Goal: Information Seeking & Learning: Find specific fact

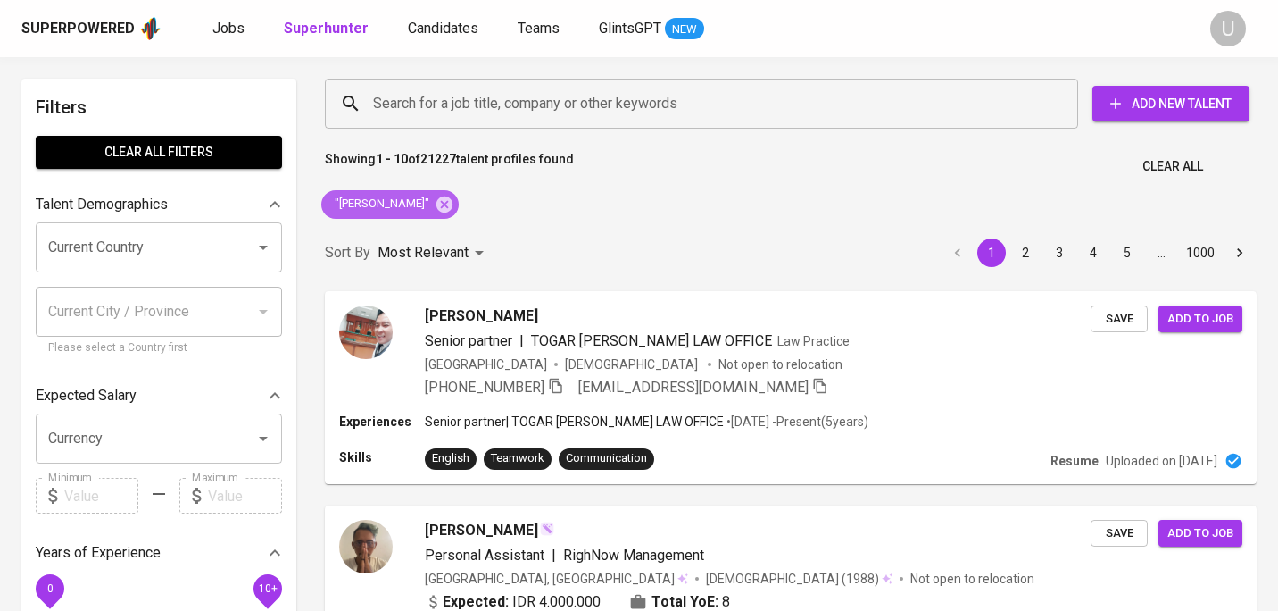
click at [440, 203] on span ""[PERSON_NAME]"" at bounding box center [380, 203] width 119 height 17
click at [452, 204] on icon at bounding box center [444, 203] width 16 height 16
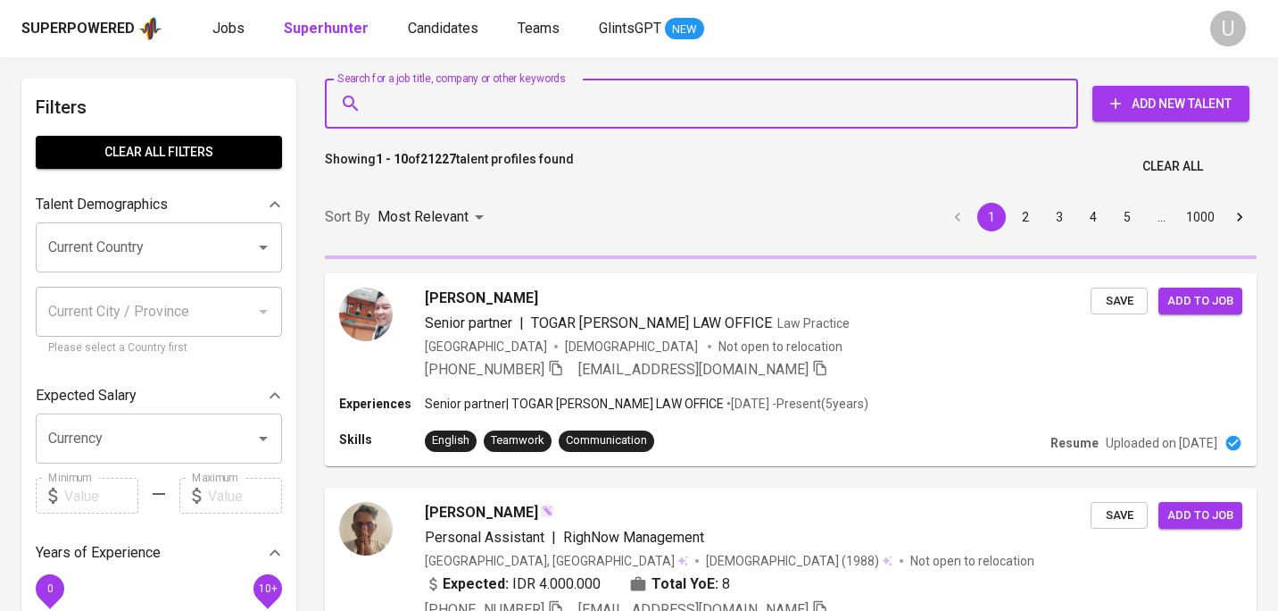
click at [443, 104] on input "Search for a job title, company or other keywords" at bounding box center [706, 104] width 675 height 34
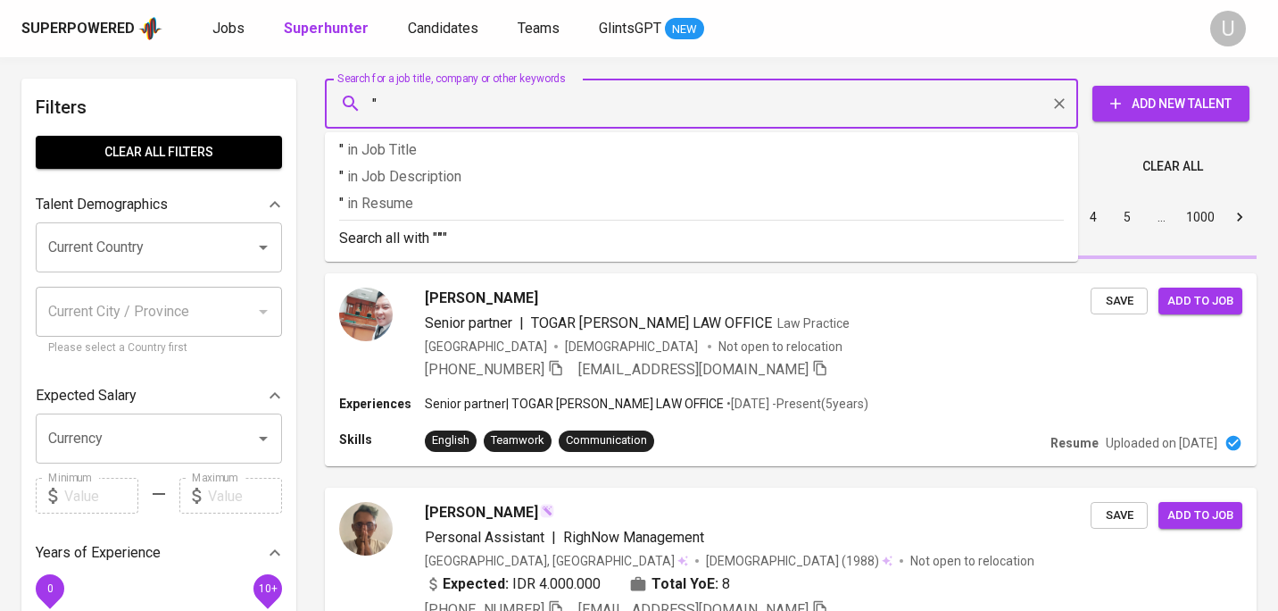
paste input "Rozi"
type input ""Rozi""
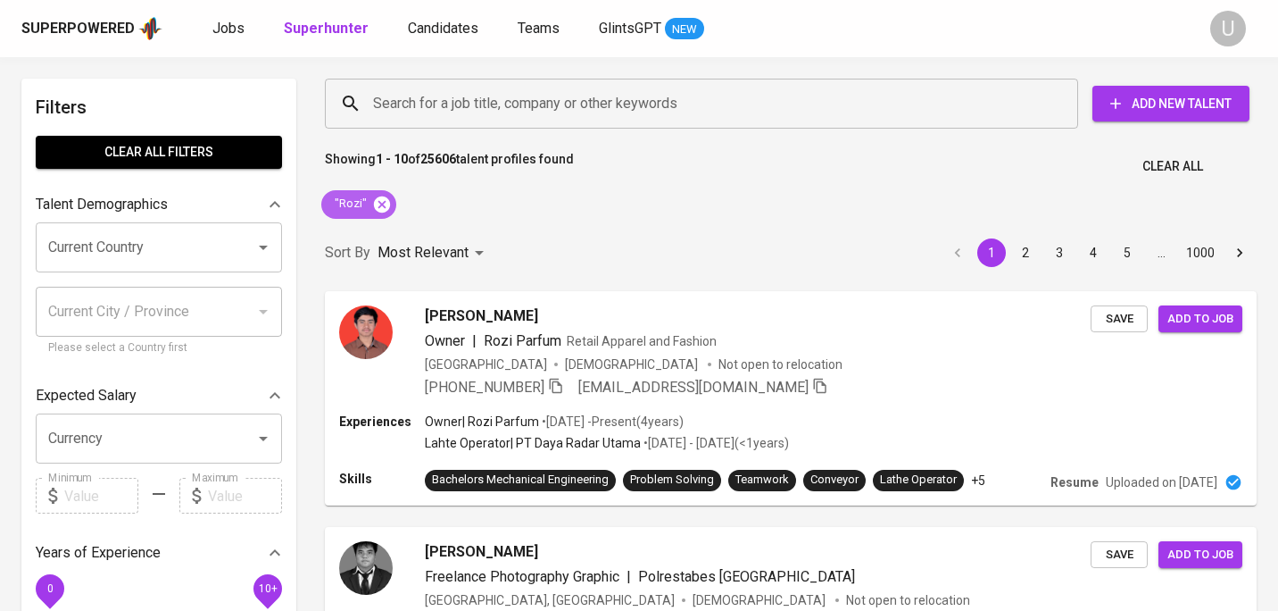
click at [377, 207] on icon at bounding box center [382, 203] width 16 height 16
click at [399, 107] on input "Search for a job title, company or other keywords" at bounding box center [706, 104] width 675 height 34
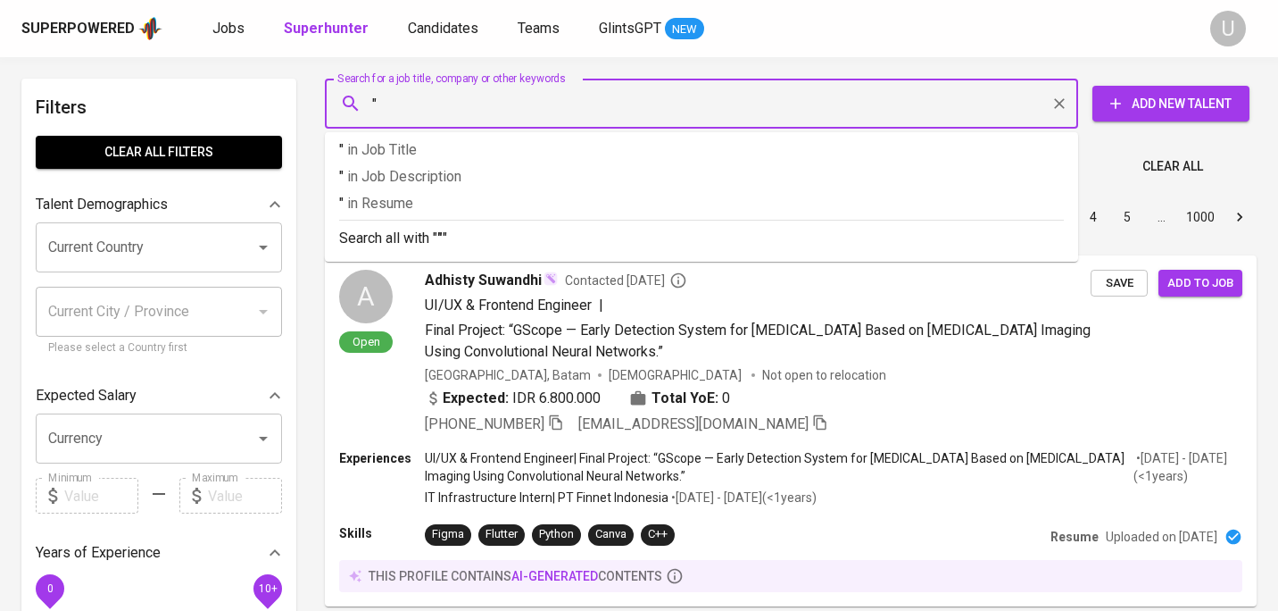
paste input "Lutfia [PERSON_NAME] [PERSON_NAME]"
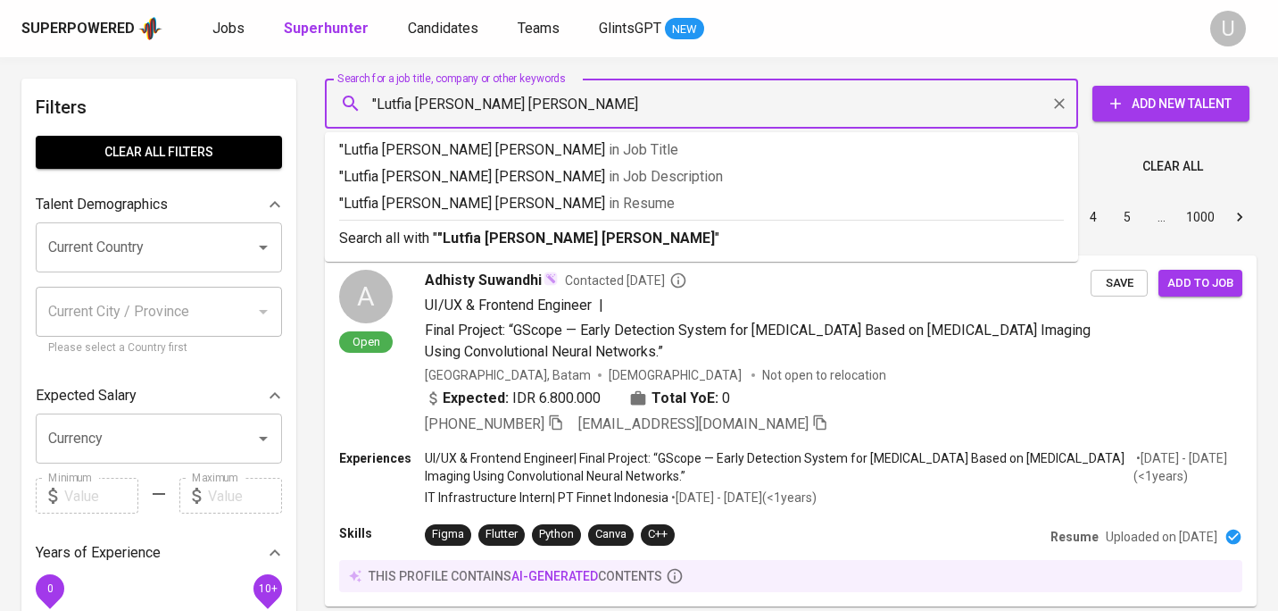
type input ""Lutfia [PERSON_NAME] [PERSON_NAME]""
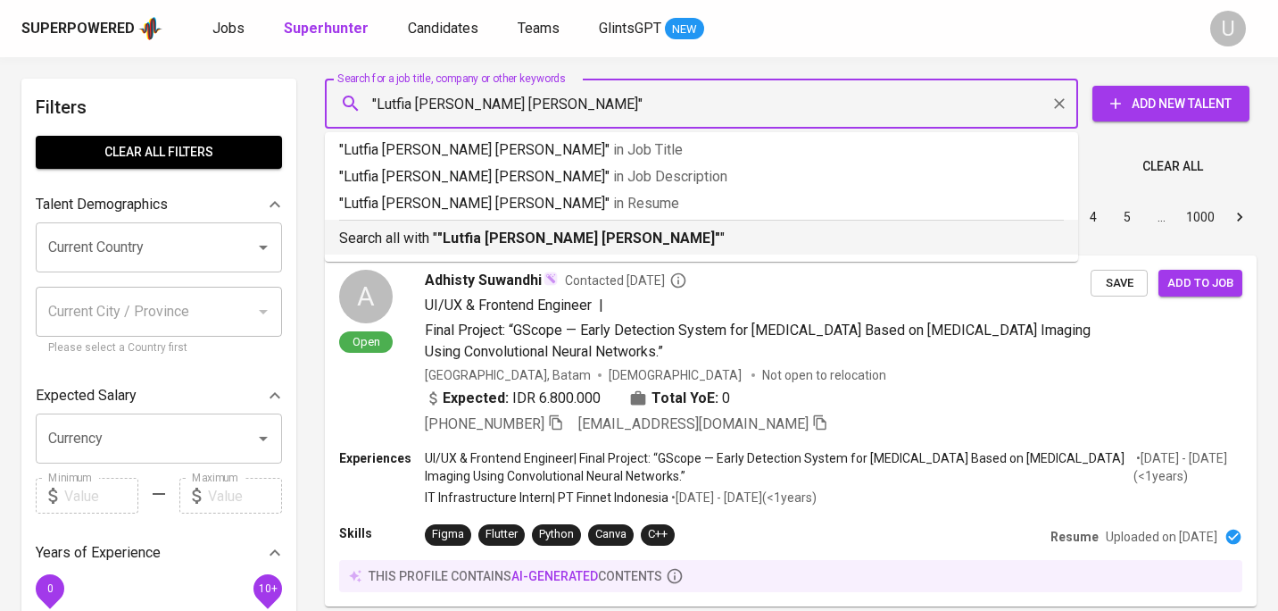
click at [558, 228] on p "Search all with " "Lutfia [PERSON_NAME] [PERSON_NAME]" "" at bounding box center [701, 238] width 725 height 21
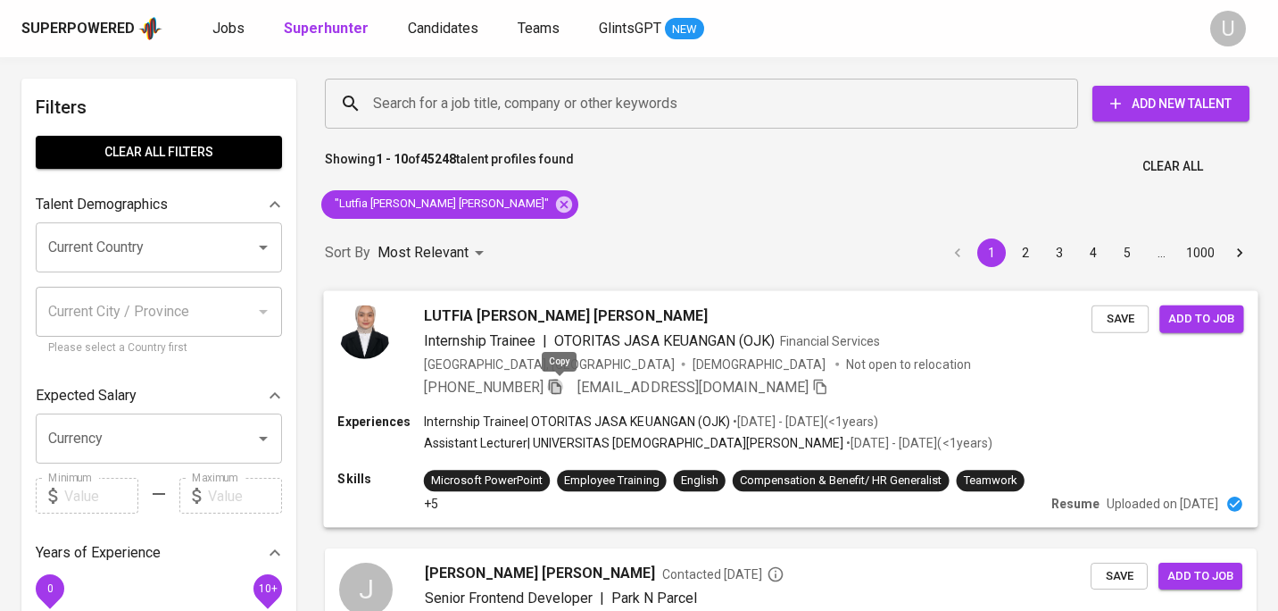
click at [560, 389] on icon "button" at bounding box center [555, 386] width 16 height 16
